Goal: Information Seeking & Learning: Find specific fact

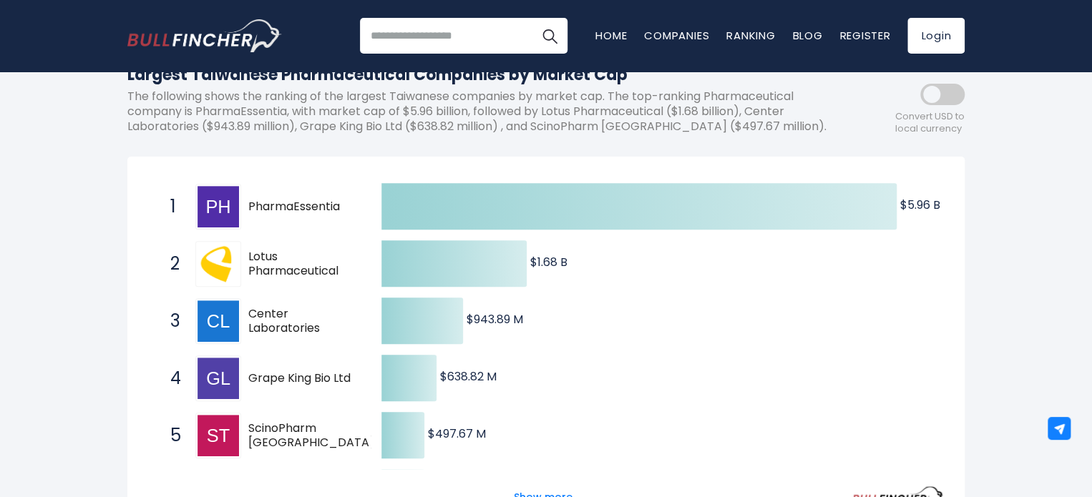
scroll to position [215, 0]
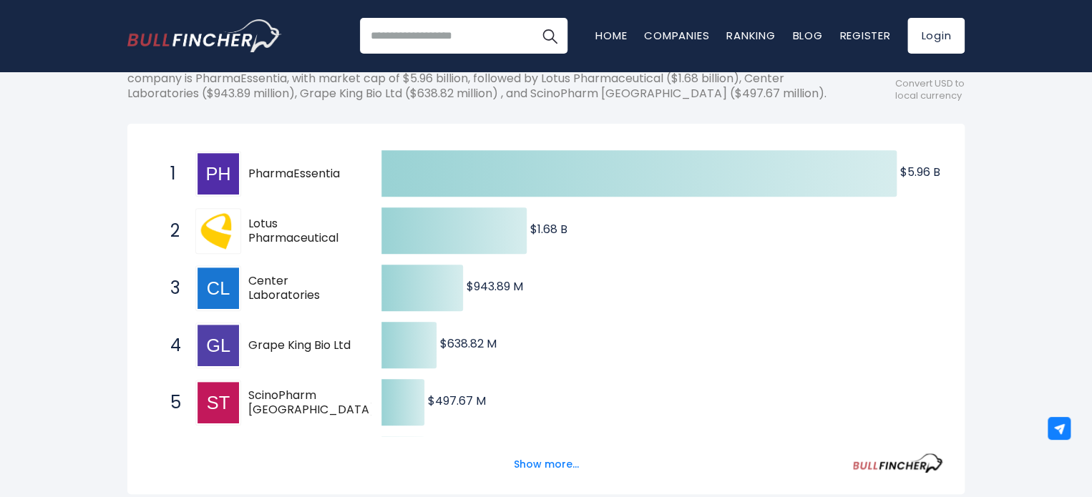
drag, startPoint x: 341, startPoint y: 172, endPoint x: 263, endPoint y: 169, distance: 77.3
click at [263, 169] on span "PharmaEssentia" at bounding box center [302, 174] width 108 height 15
drag, startPoint x: 350, startPoint y: 180, endPoint x: 227, endPoint y: 177, distance: 122.4
click at [269, 176] on span "PharmaEssentia" at bounding box center [302, 174] width 108 height 15
drag, startPoint x: 348, startPoint y: 349, endPoint x: 329, endPoint y: 341, distance: 20.9
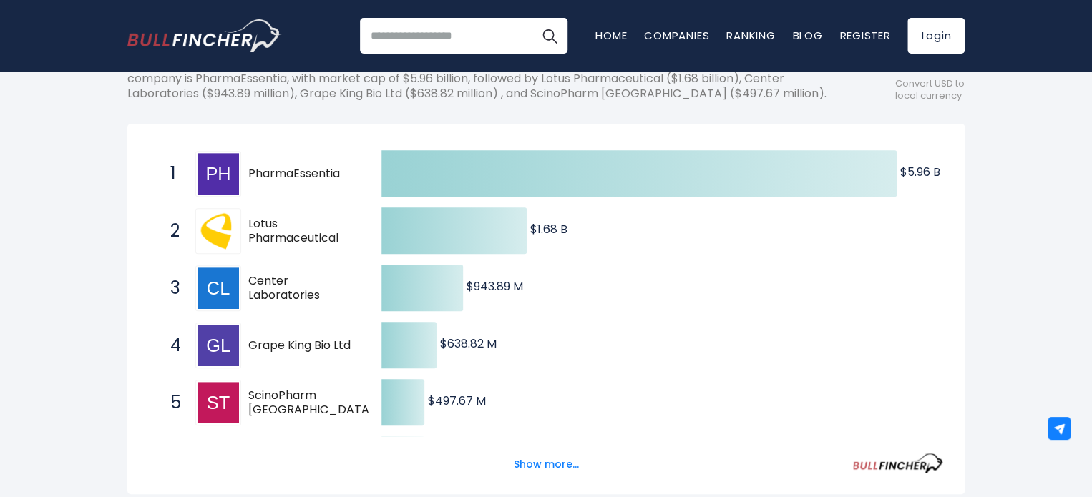
click at [329, 341] on span "Grape King Bio Ltd" at bounding box center [302, 345] width 108 height 15
drag, startPoint x: 243, startPoint y: 391, endPoint x: 286, endPoint y: 391, distance: 42.9
click at [286, 391] on div "5 ScinoPharm [GEOGRAPHIC_DATA] [DOMAIN_NAME]" at bounding box center [259, 403] width 193 height 46
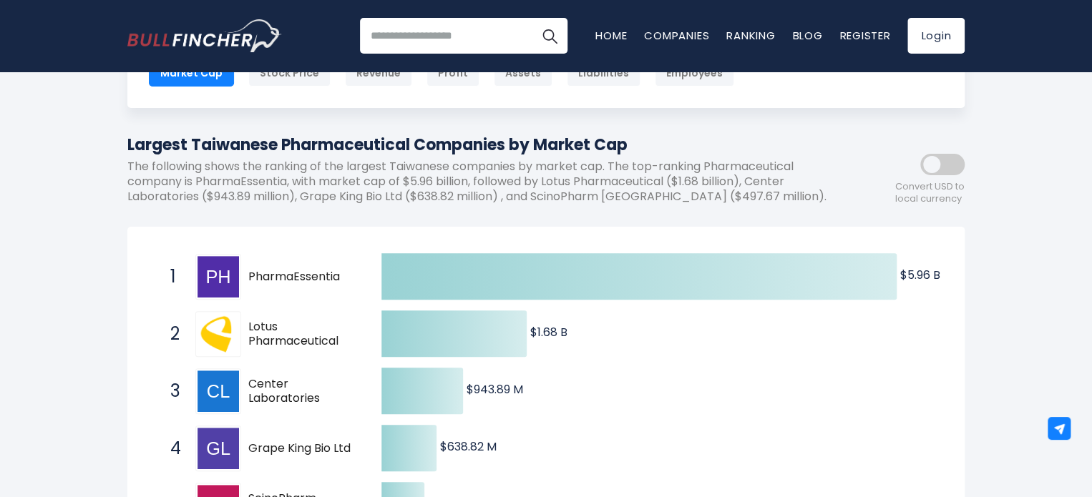
scroll to position [0, 0]
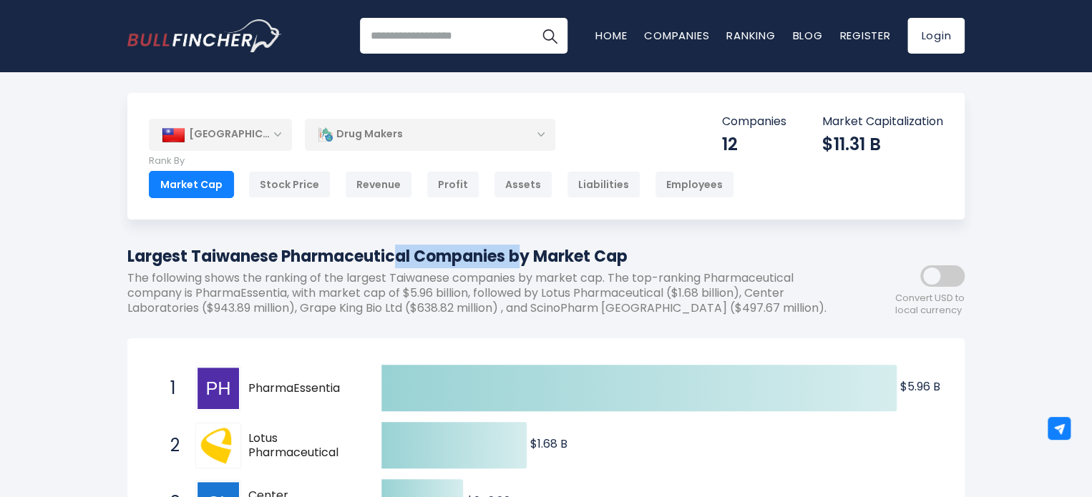
drag, startPoint x: 172, startPoint y: 260, endPoint x: 281, endPoint y: 281, distance: 110.7
click at [295, 256] on h1 "Largest Taiwanese Pharmaceutical Companies by Market Cap" at bounding box center [481, 257] width 708 height 24
click at [311, 396] on span "PharmaEssentia" at bounding box center [302, 388] width 108 height 15
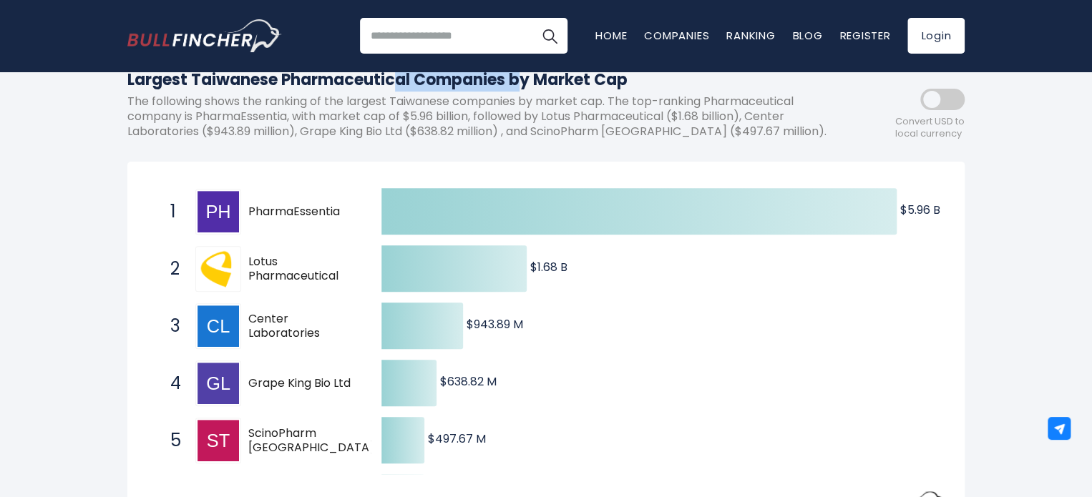
scroll to position [143, 0]
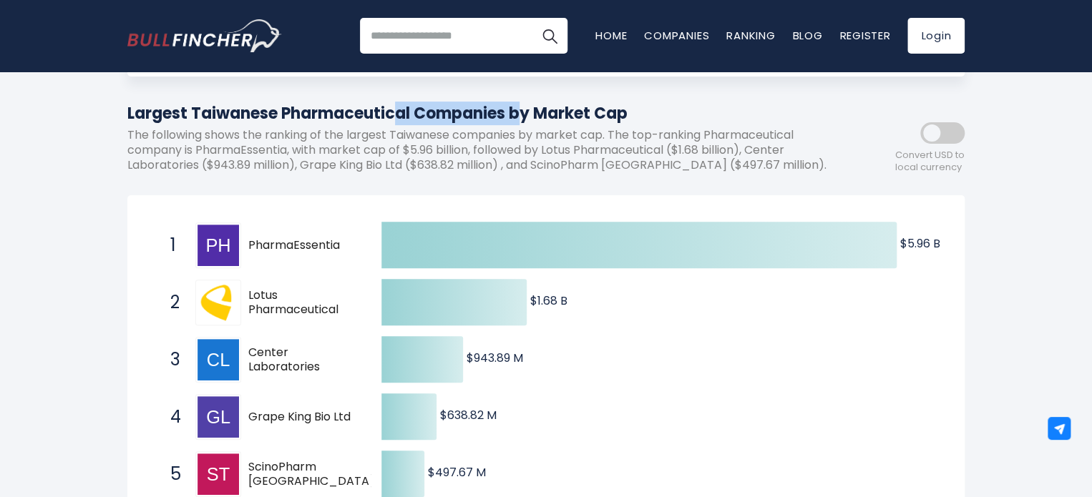
drag, startPoint x: 352, startPoint y: 245, endPoint x: 238, endPoint y: 241, distance: 113.8
click at [240, 240] on div "1 PharmaEssentia [DOMAIN_NAME]" at bounding box center [259, 245] width 193 height 46
drag, startPoint x: 235, startPoint y: 243, endPoint x: 185, endPoint y: 240, distance: 50.2
click at [263, 244] on div "1 PharmaEssentia [DOMAIN_NAME]" at bounding box center [259, 245] width 193 height 46
drag, startPoint x: 178, startPoint y: 238, endPoint x: 378, endPoint y: 245, distance: 199.7
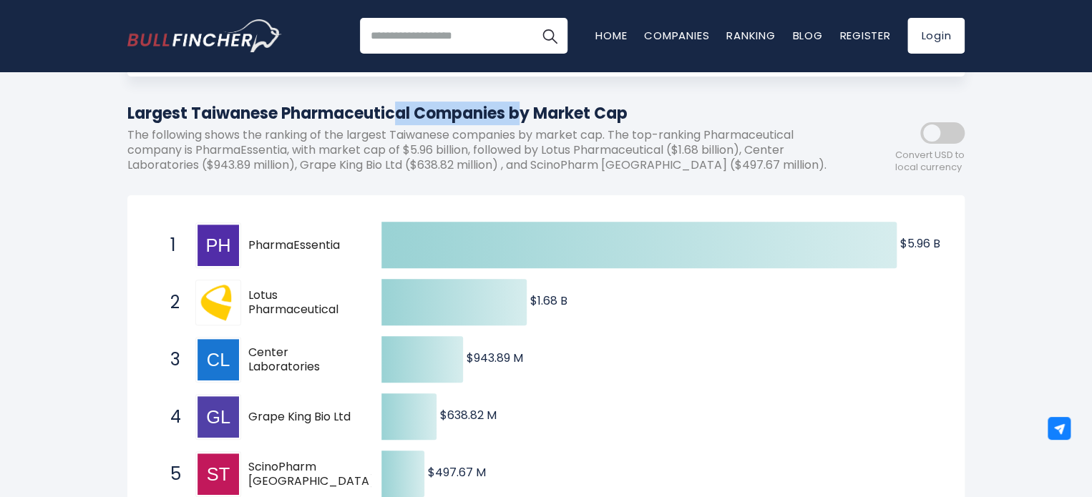
click at [378, 245] on div "Created with Highcharts 12.1.2 $5.96 B ​ $5.96 B $1.68 B ​ $1.68 B $943.89 M ​ …" at bounding box center [546, 503] width 794 height 572
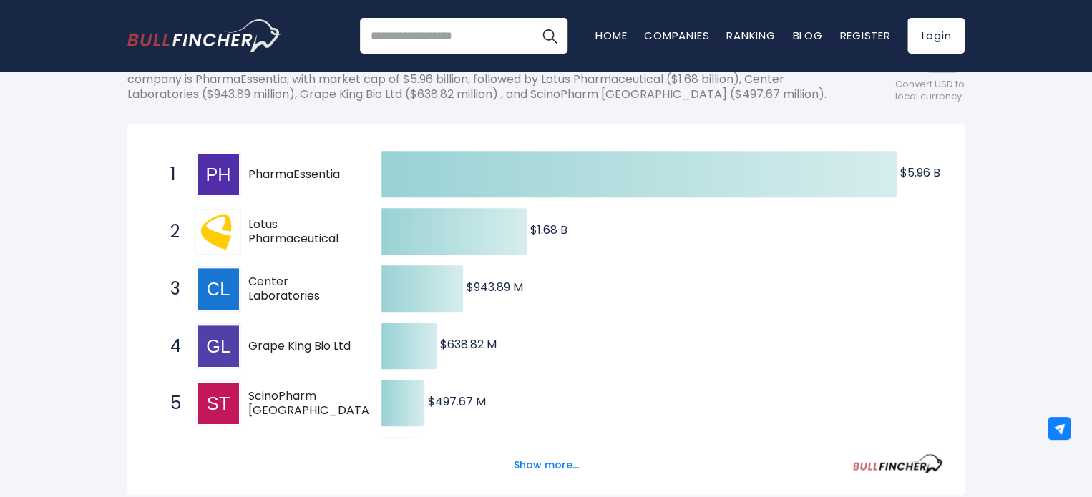
scroll to position [215, 0]
drag, startPoint x: 342, startPoint y: 179, endPoint x: 295, endPoint y: 167, distance: 47.9
click at [295, 167] on span "PharmaEssentia" at bounding box center [302, 174] width 108 height 15
